Goal: Transaction & Acquisition: Purchase product/service

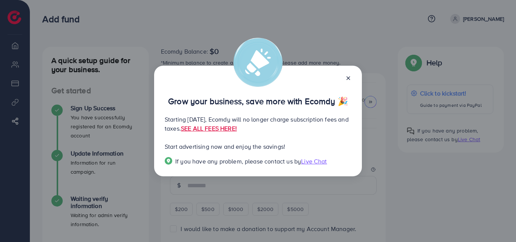
click at [351, 78] on icon at bounding box center [348, 78] width 6 height 6
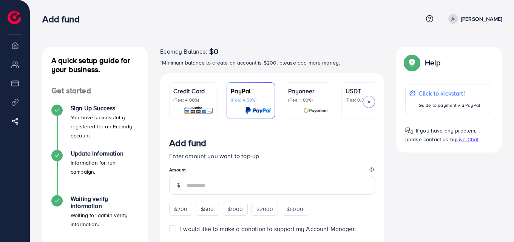
click at [350, 110] on div at bounding box center [366, 110] width 40 height 9
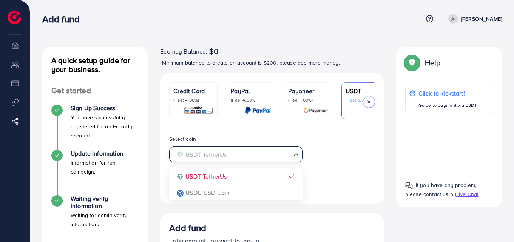
click at [296, 158] on icon "Search for option" at bounding box center [296, 155] width 8 height 8
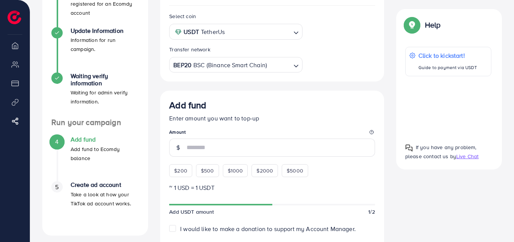
scroll to position [124, 0]
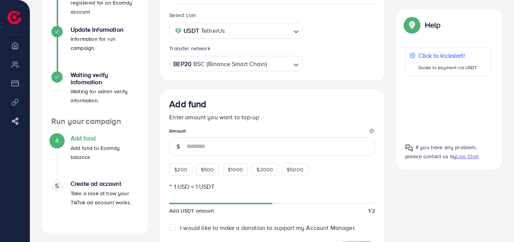
drag, startPoint x: 514, startPoint y: 89, endPoint x: 516, endPoint y: 116, distance: 26.9
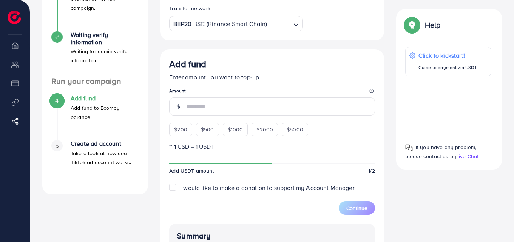
scroll to position [166, 0]
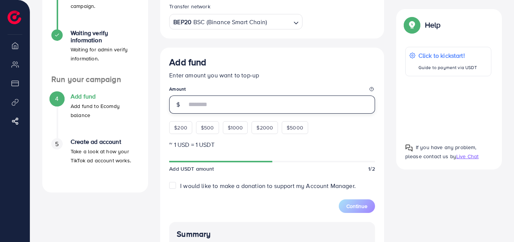
click at [201, 110] on input "number" at bounding box center [281, 105] width 189 height 18
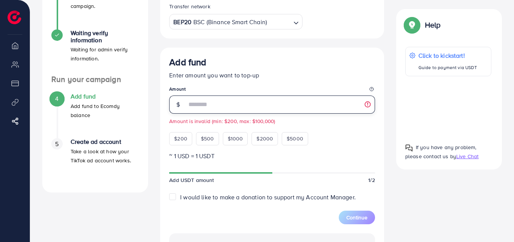
type input "**"
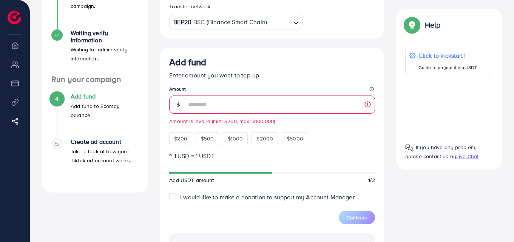
drag, startPoint x: 513, startPoint y: 92, endPoint x: 508, endPoint y: 67, distance: 25.8
click at [508, 67] on div "A quick setup guide for your business. Get started Sign Up Success You have suc…" at bounding box center [272, 131] width 484 height 594
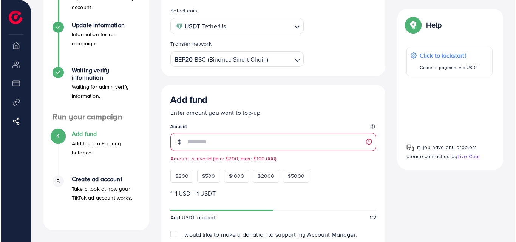
scroll to position [120, 0]
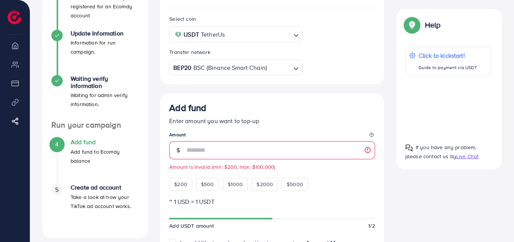
click at [500, 46] on div "Help Click to kickstart! Guide to payment via USDT If you have any problem, ple…" at bounding box center [449, 89] width 106 height 161
click at [450, 104] on div at bounding box center [448, 106] width 86 height 48
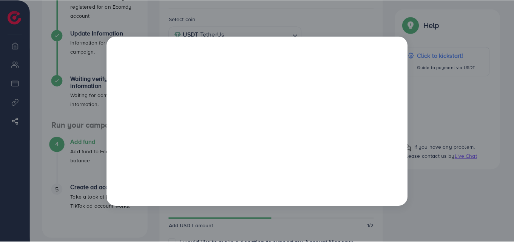
scroll to position [0, 0]
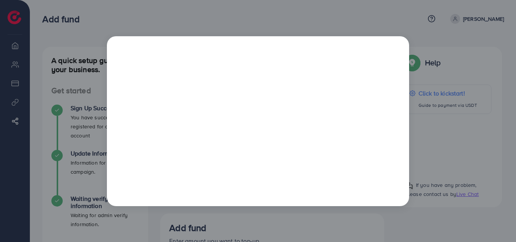
click at [55, 31] on div at bounding box center [258, 121] width 516 height 242
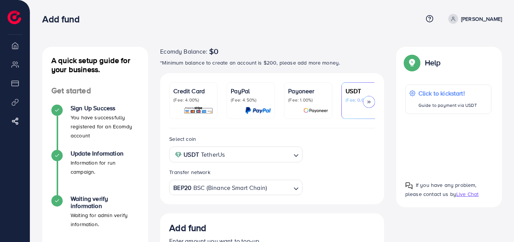
click at [355, 108] on div at bounding box center [366, 110] width 40 height 9
click at [444, 147] on div at bounding box center [448, 144] width 86 height 48
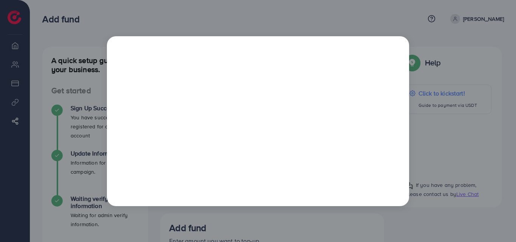
click at [340, 20] on div at bounding box center [258, 121] width 516 height 242
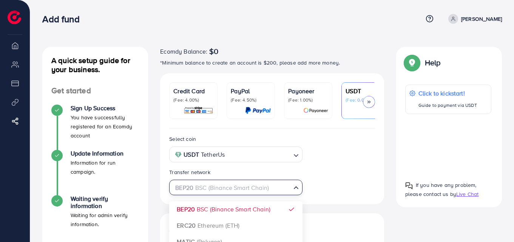
click at [296, 192] on icon "Search for option" at bounding box center [296, 188] width 8 height 8
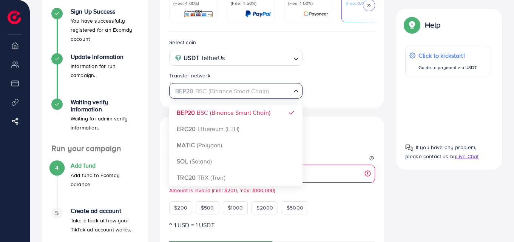
scroll to position [98, 0]
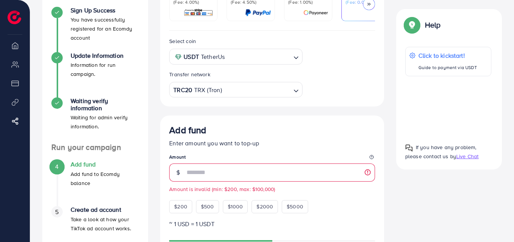
click at [220, 179] on div "Select coin USDT TetherUs Loading... Transfer network TRC20 TRX (Tron) Loading.…" at bounding box center [272, 239] width 224 height 416
click at [444, 104] on div at bounding box center [448, 106] width 86 height 48
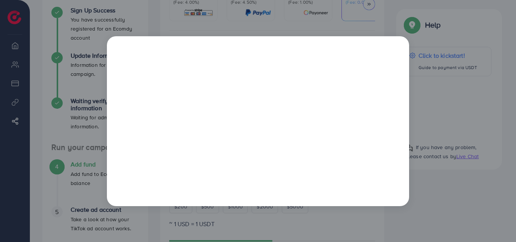
drag, startPoint x: 433, startPoint y: 74, endPoint x: 475, endPoint y: 26, distance: 63.5
click at [475, 26] on div at bounding box center [258, 121] width 516 height 242
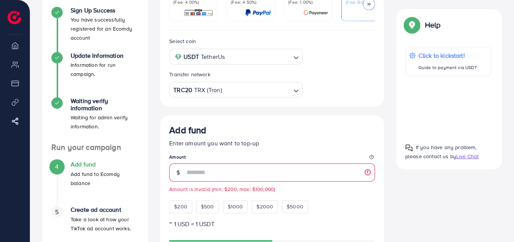
click at [446, 104] on div at bounding box center [448, 106] width 86 height 48
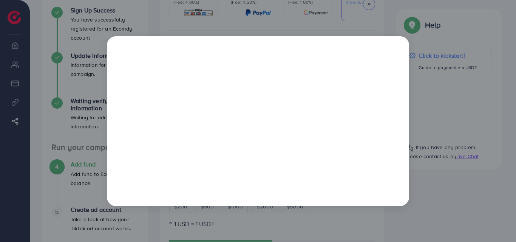
click at [467, 198] on div at bounding box center [258, 121] width 516 height 242
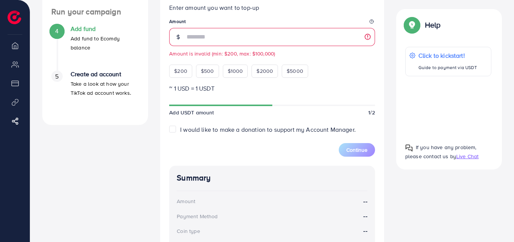
scroll to position [235, 0]
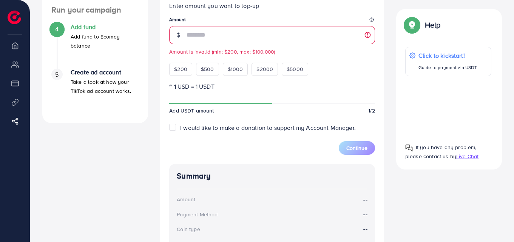
click at [180, 131] on label "I would like to make a donation to support my Account Manager." at bounding box center [268, 128] width 176 height 9
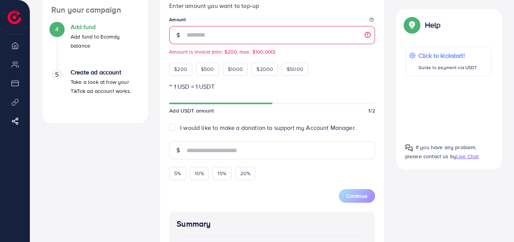
click at [452, 110] on div at bounding box center [448, 106] width 86 height 48
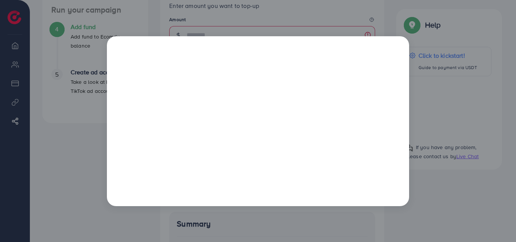
click at [452, 110] on div at bounding box center [258, 121] width 516 height 242
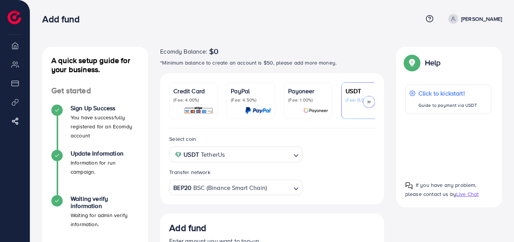
scroll to position [142, 0]
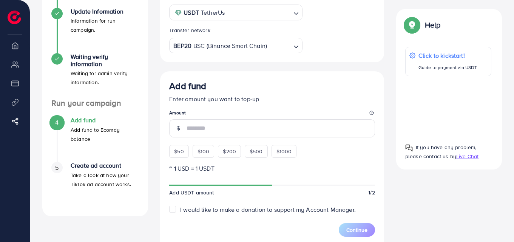
click at [296, 48] on icon "Search for option" at bounding box center [296, 47] width 8 height 8
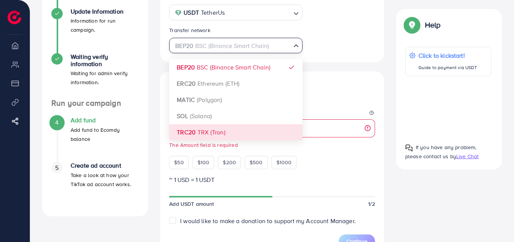
click at [207, 135] on div "Select coin USDT TetherUs Loading... Transfer network BEP20 BSC (Binance Smart …" at bounding box center [272, 194] width 224 height 416
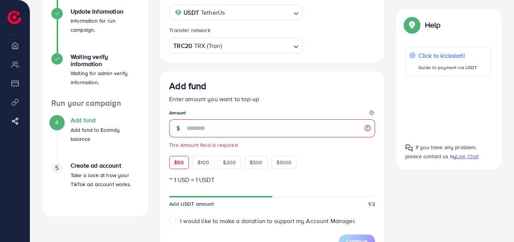
click at [181, 166] on span "$50" at bounding box center [178, 163] width 9 height 8
type input "**"
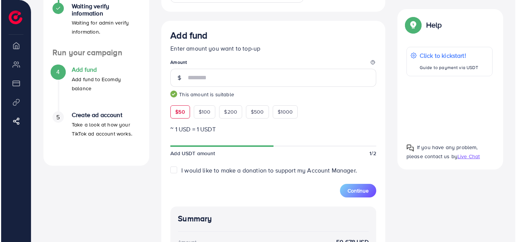
scroll to position [208, 0]
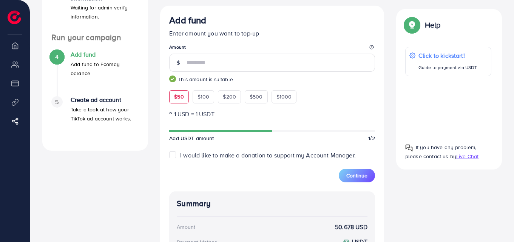
click at [450, 106] on div at bounding box center [448, 106] width 86 height 48
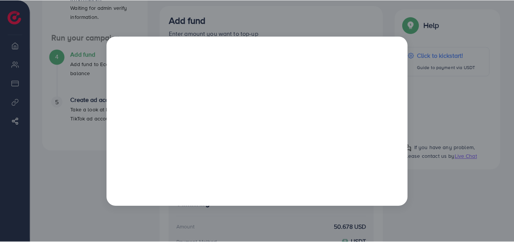
scroll to position [0, 0]
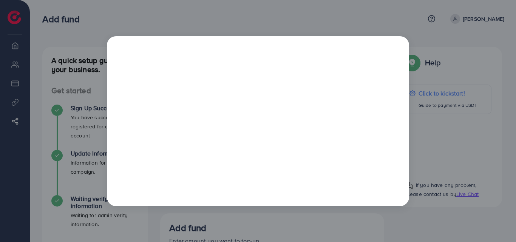
click at [105, 18] on div at bounding box center [258, 121] width 516 height 242
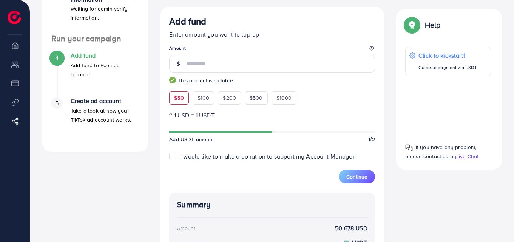
scroll to position [209, 0]
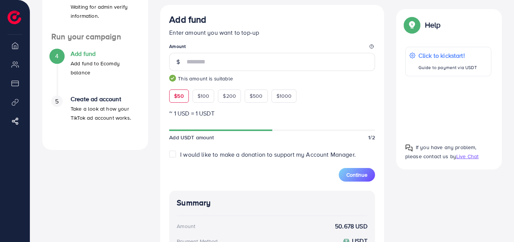
click at [443, 101] on div at bounding box center [448, 106] width 86 height 48
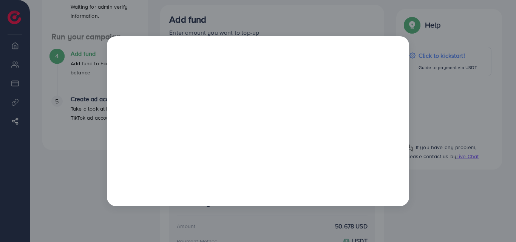
click at [489, 38] on div at bounding box center [258, 121] width 516 height 242
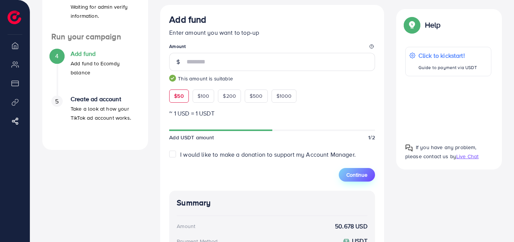
click at [362, 174] on span "Continue" at bounding box center [357, 175] width 21 height 8
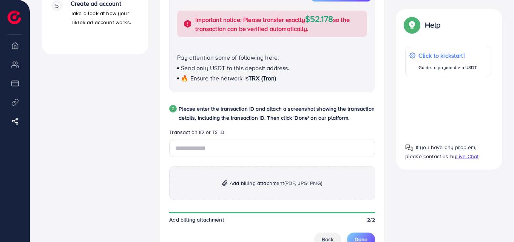
scroll to position [300, 0]
